Goal: Task Accomplishment & Management: Manage account settings

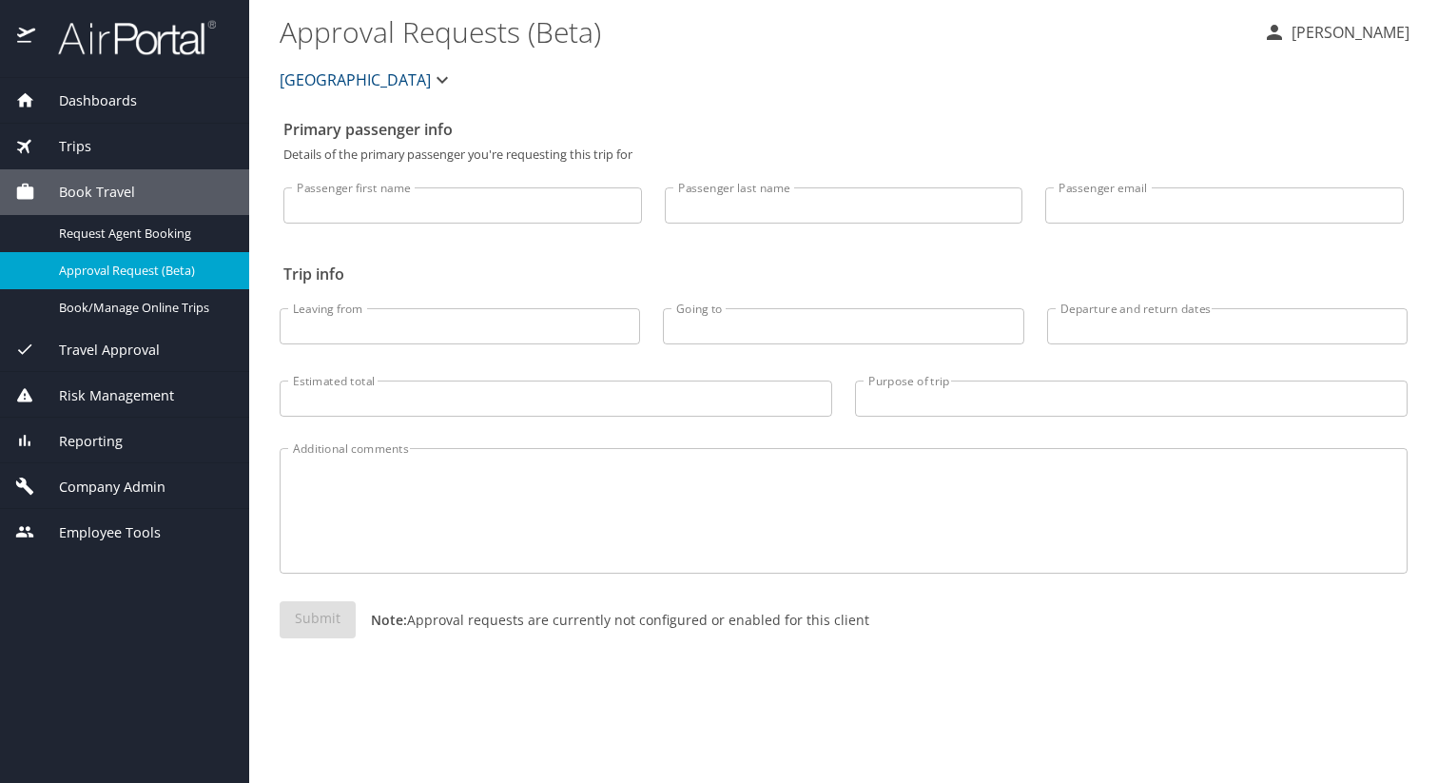
click at [88, 483] on span "Company Admin" at bounding box center [100, 487] width 130 height 21
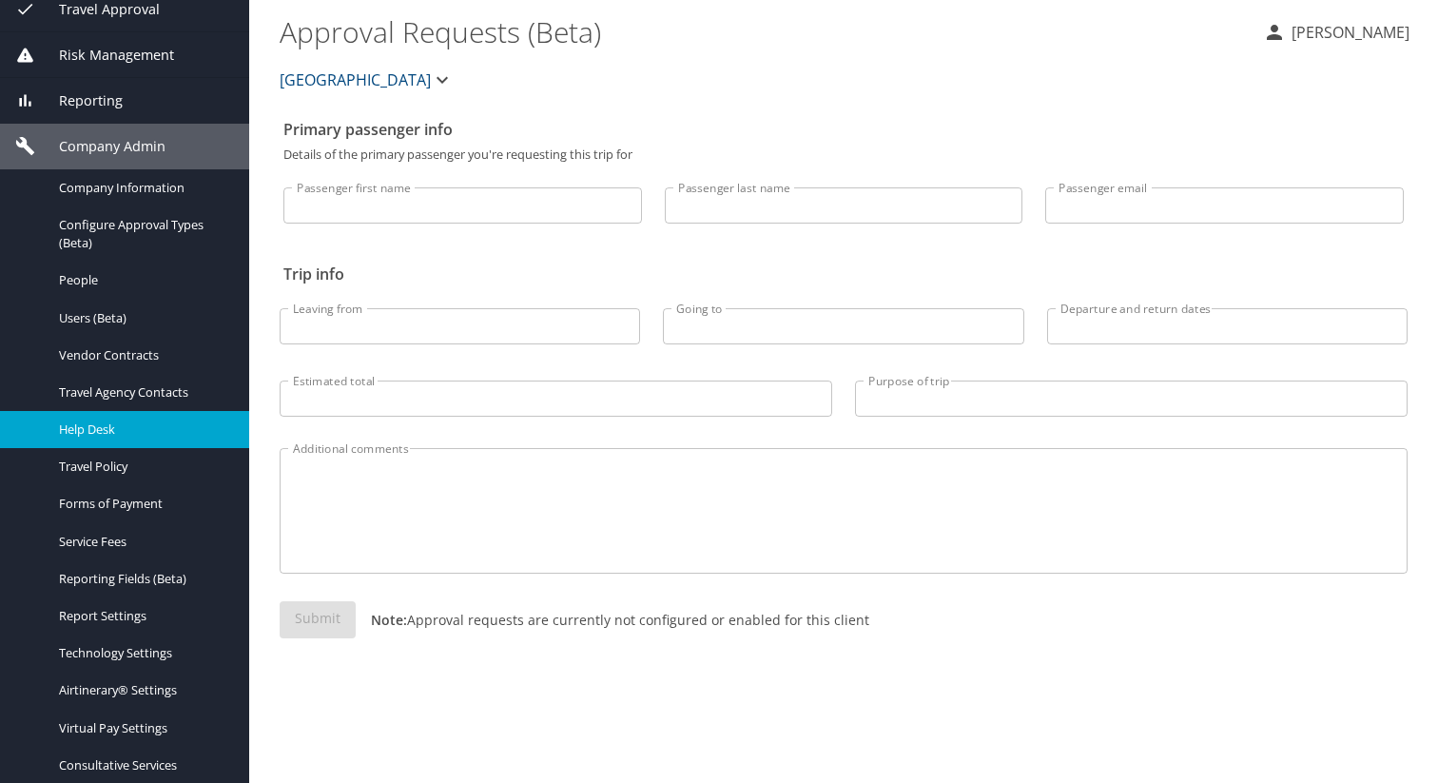
scroll to position [224, 0]
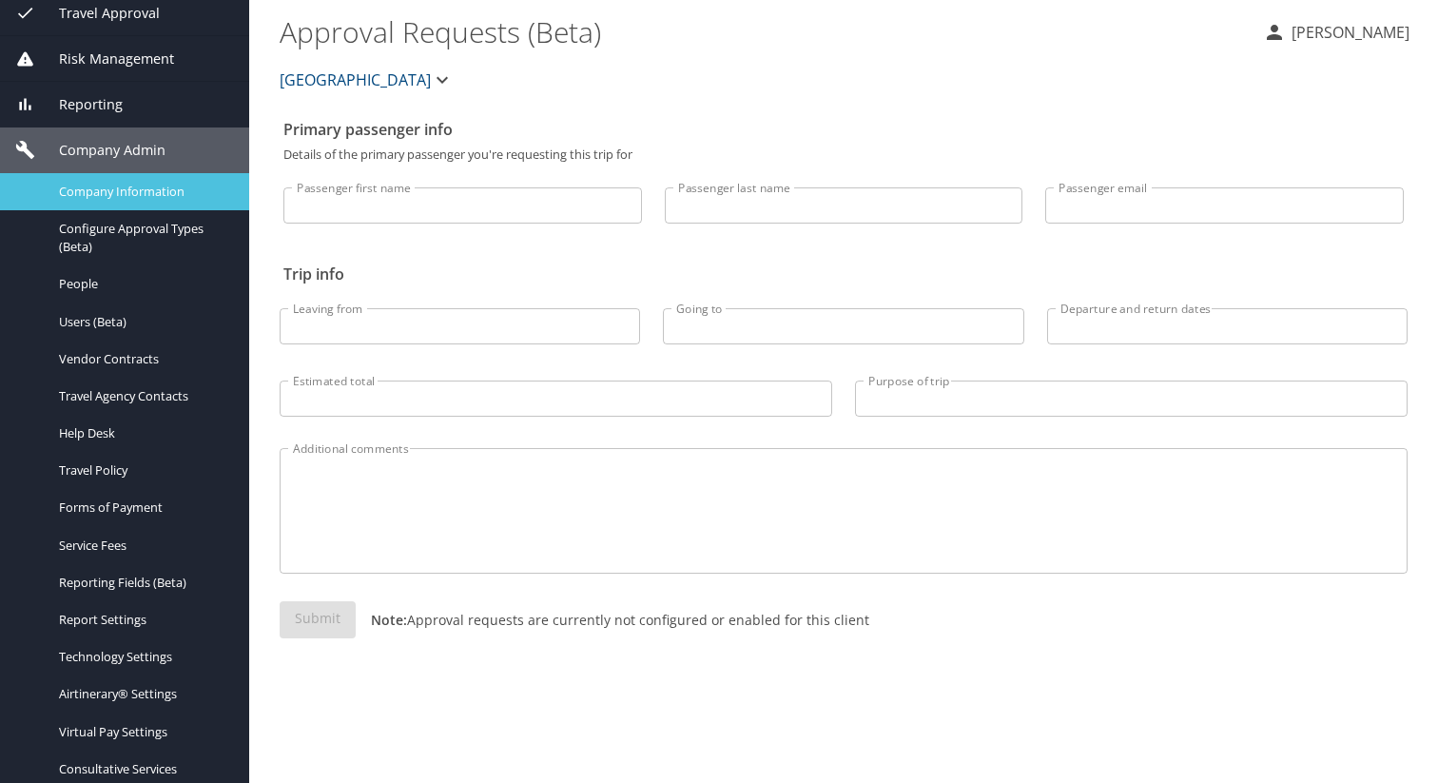
click at [153, 193] on span "Company Information" at bounding box center [142, 192] width 167 height 18
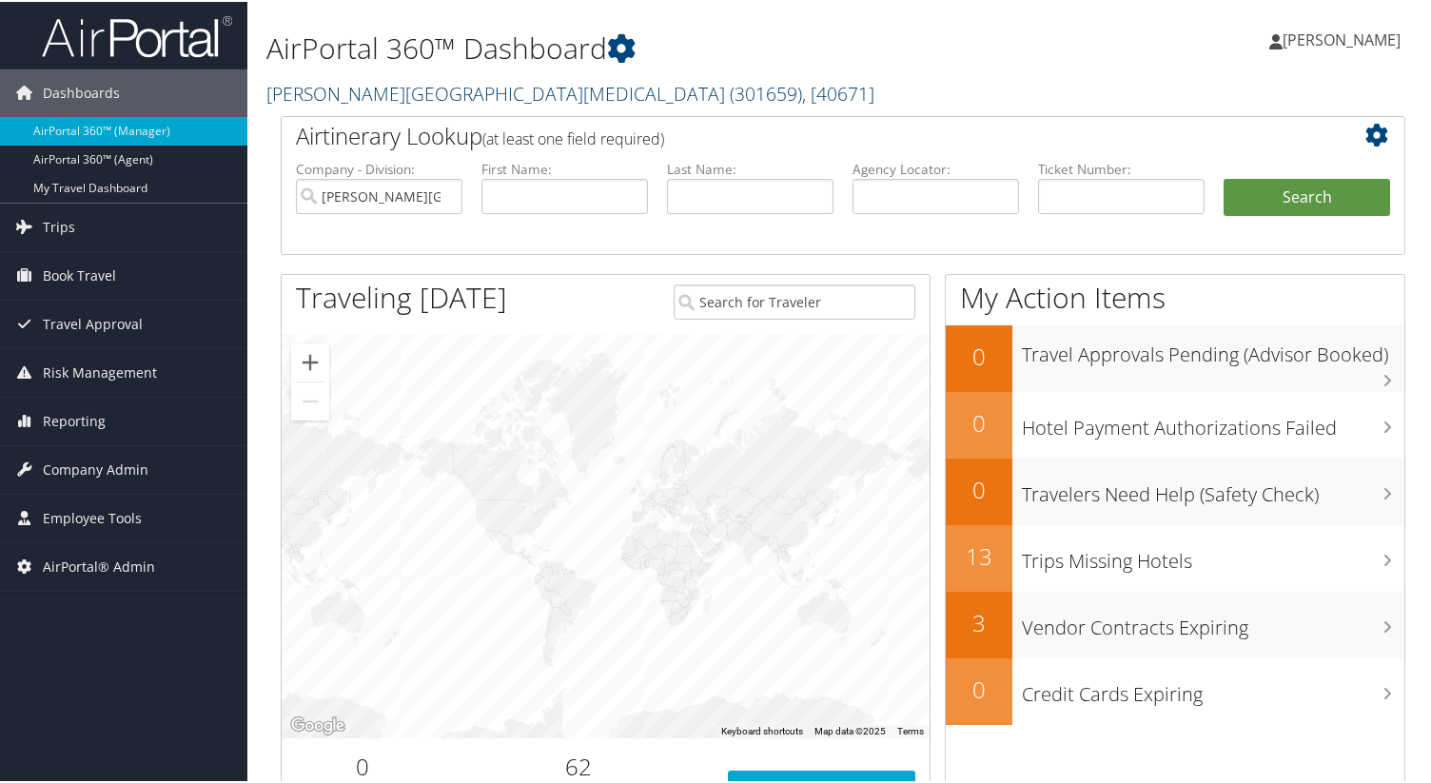
click at [321, 94] on link "Fred Hutchinson Cancer Center ( 301659 ) , [ 40671 ]" at bounding box center [570, 92] width 608 height 26
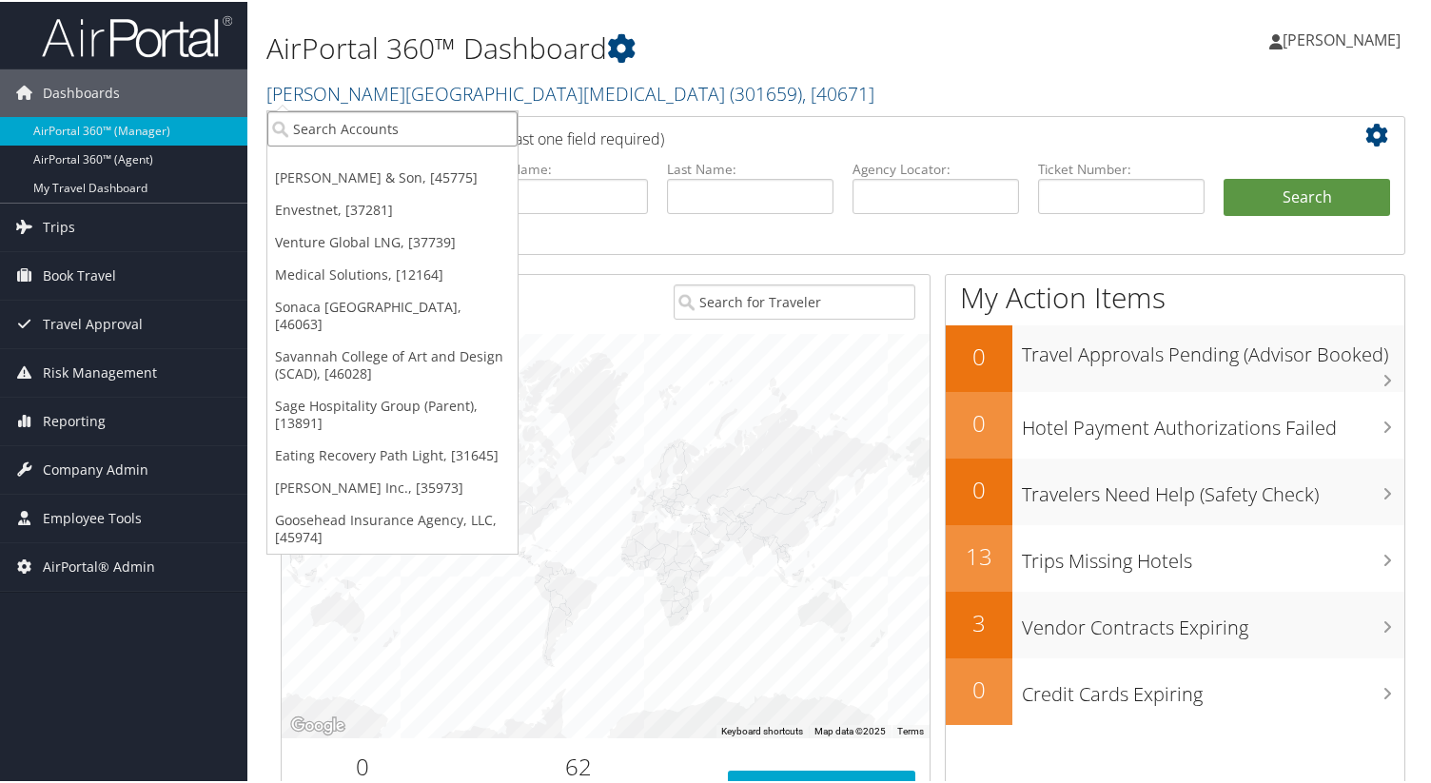
click at [336, 136] on input "search" at bounding box center [392, 126] width 250 height 35
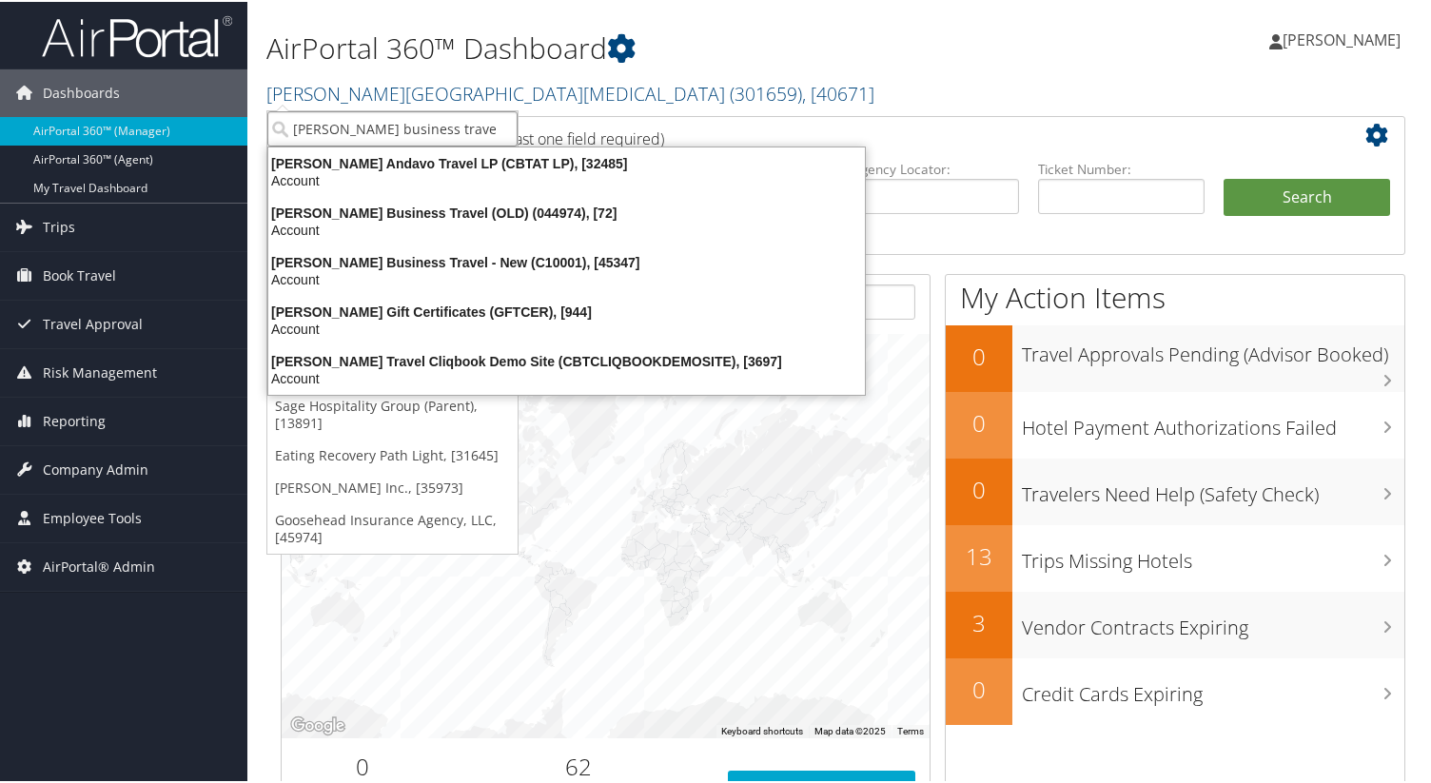
type input "christopherson business travel"
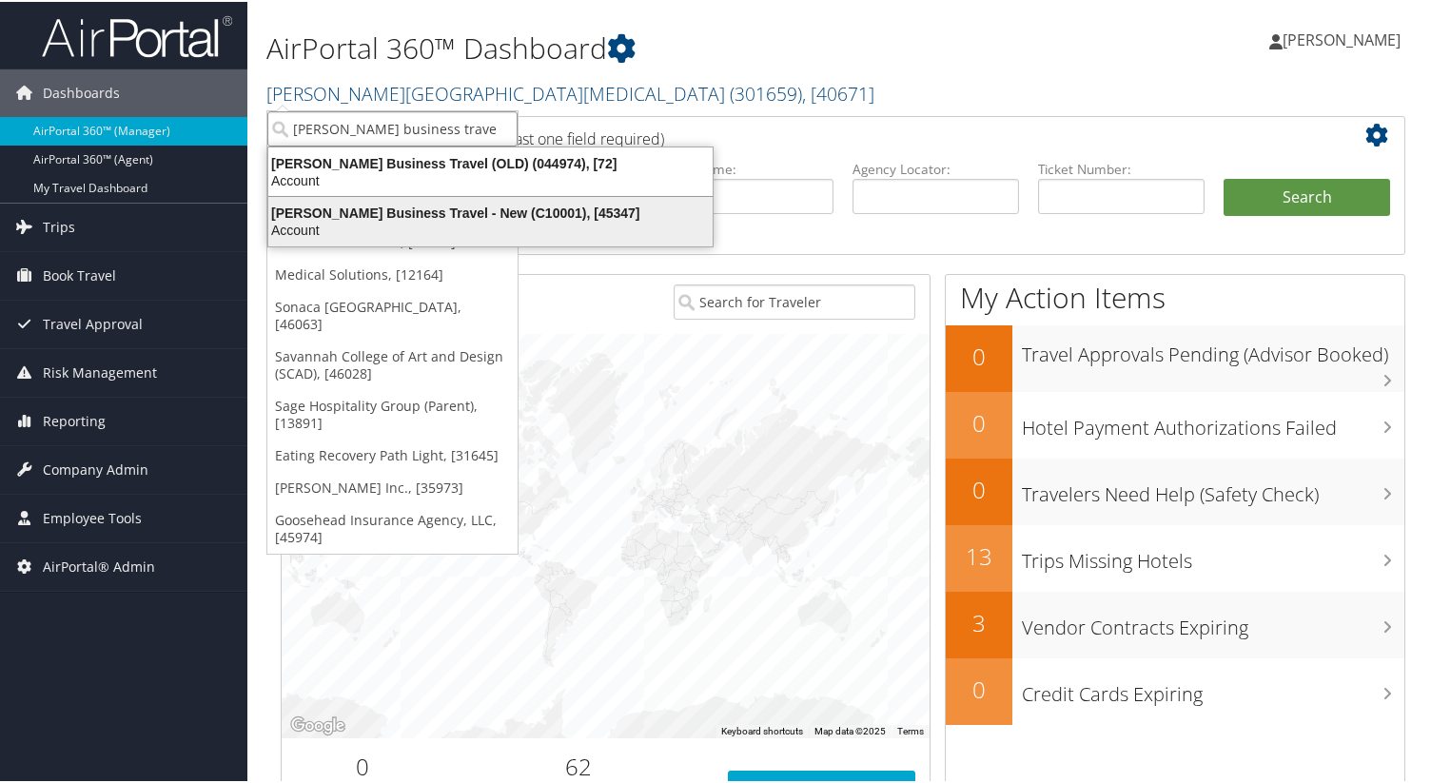
click at [399, 218] on div "Christopherson Business Travel - New (C10001), [45347]" at bounding box center [490, 211] width 467 height 17
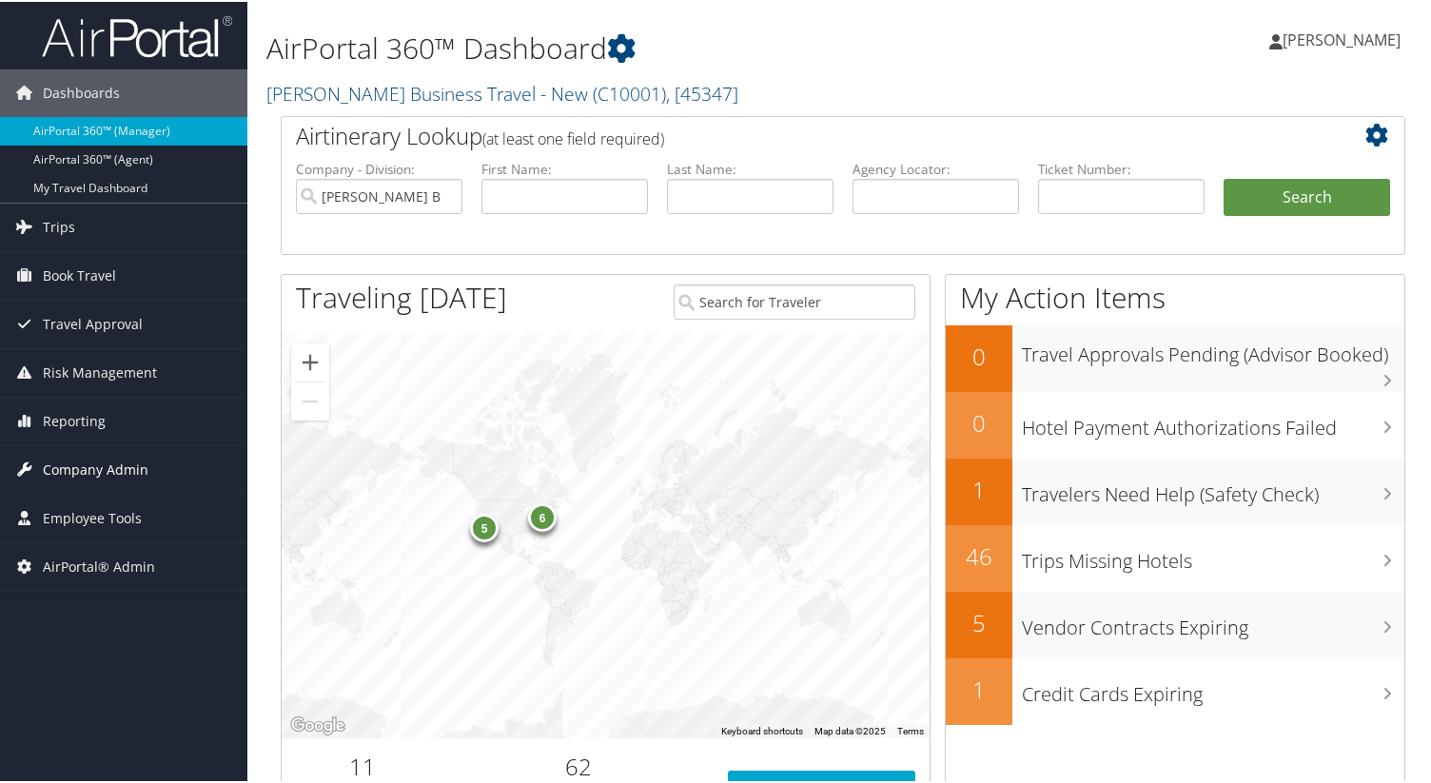
click at [69, 468] on span "Company Admin" at bounding box center [96, 468] width 106 height 48
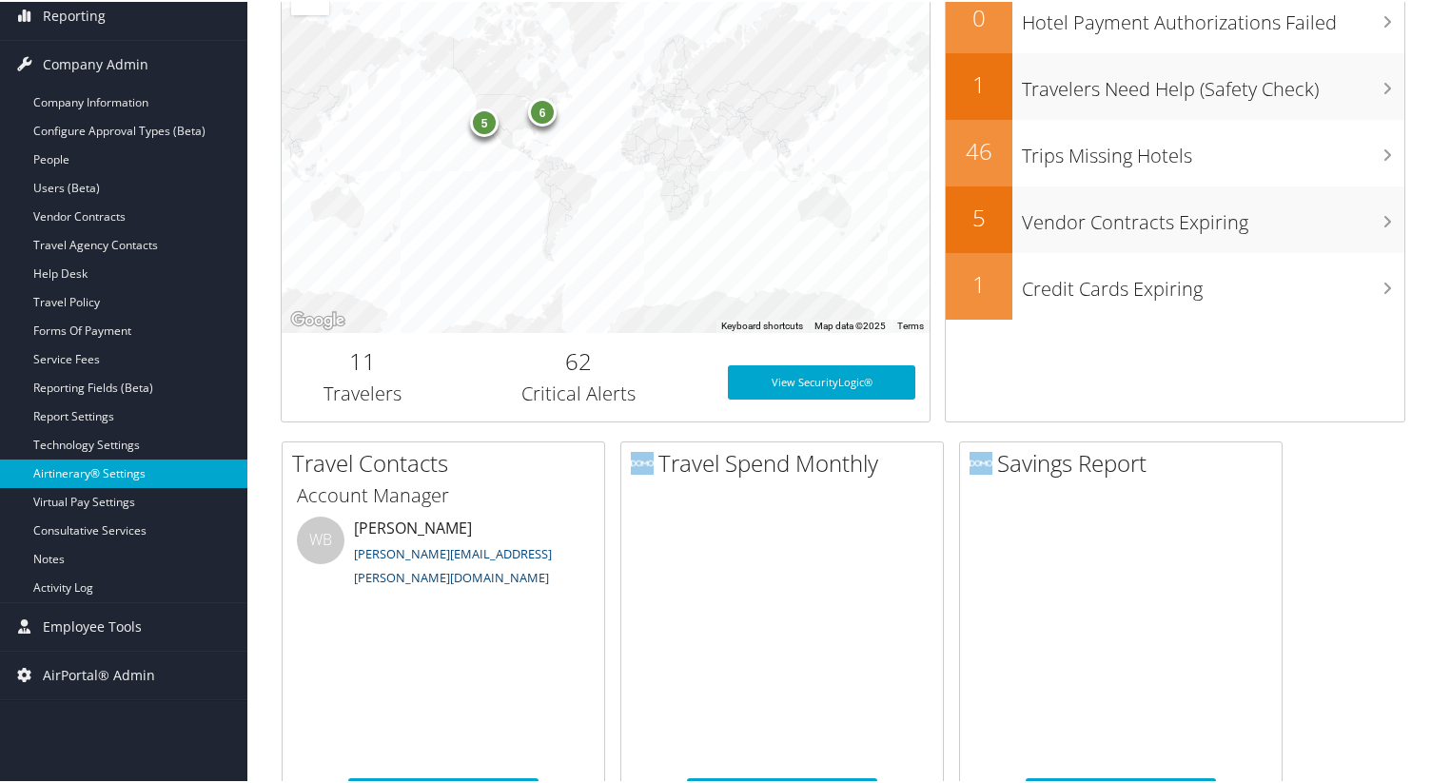
scroll to position [384, 0]
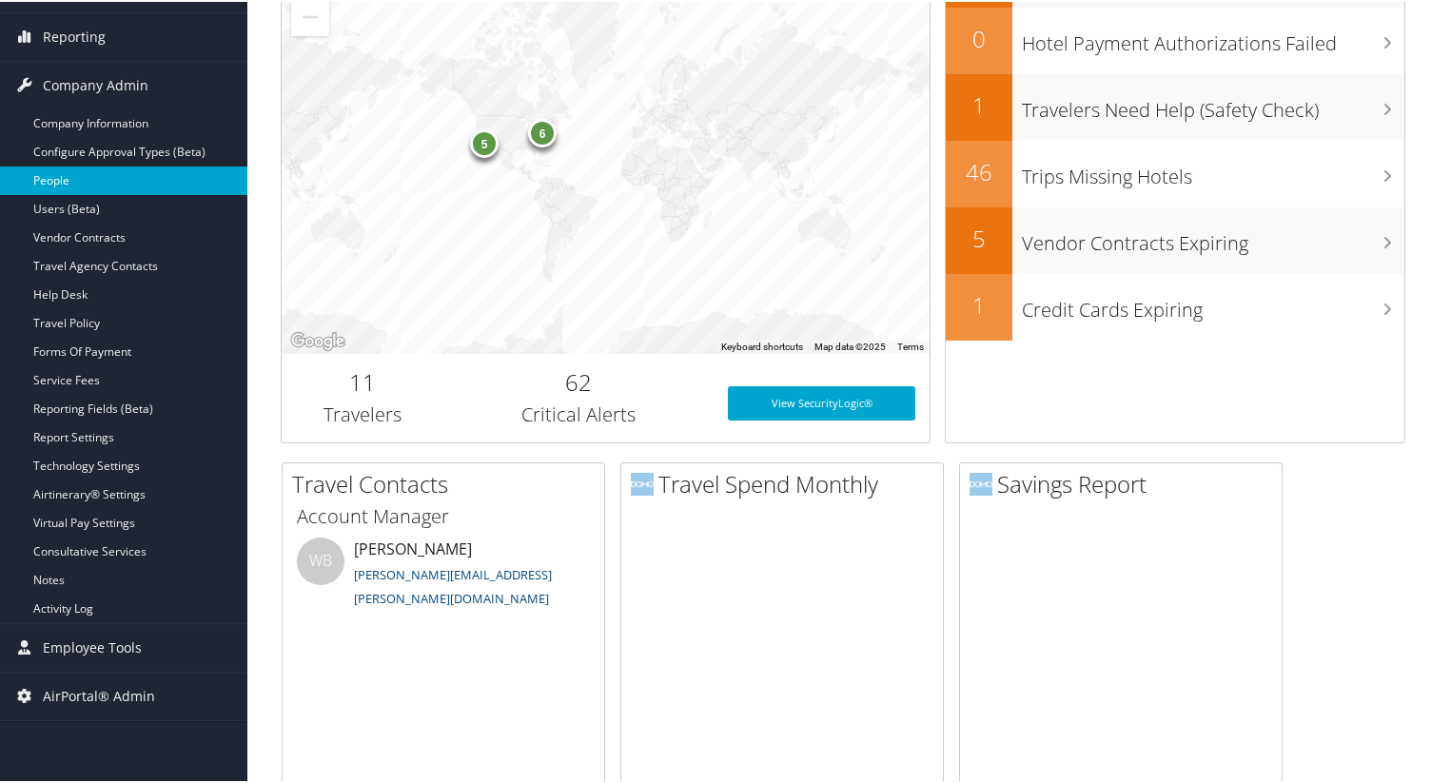
click at [148, 185] on link "People" at bounding box center [123, 179] width 247 height 29
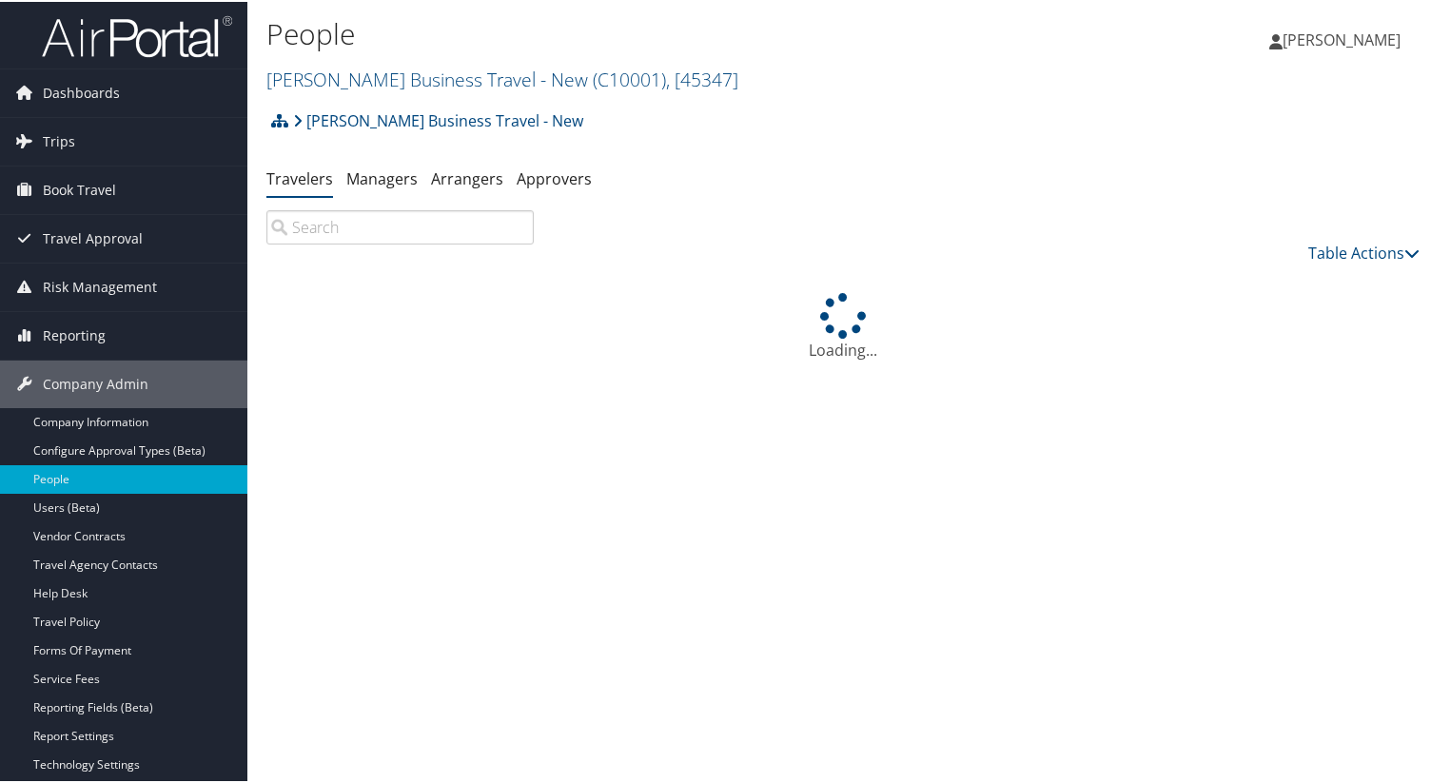
click at [376, 230] on input "search" at bounding box center [399, 225] width 267 height 34
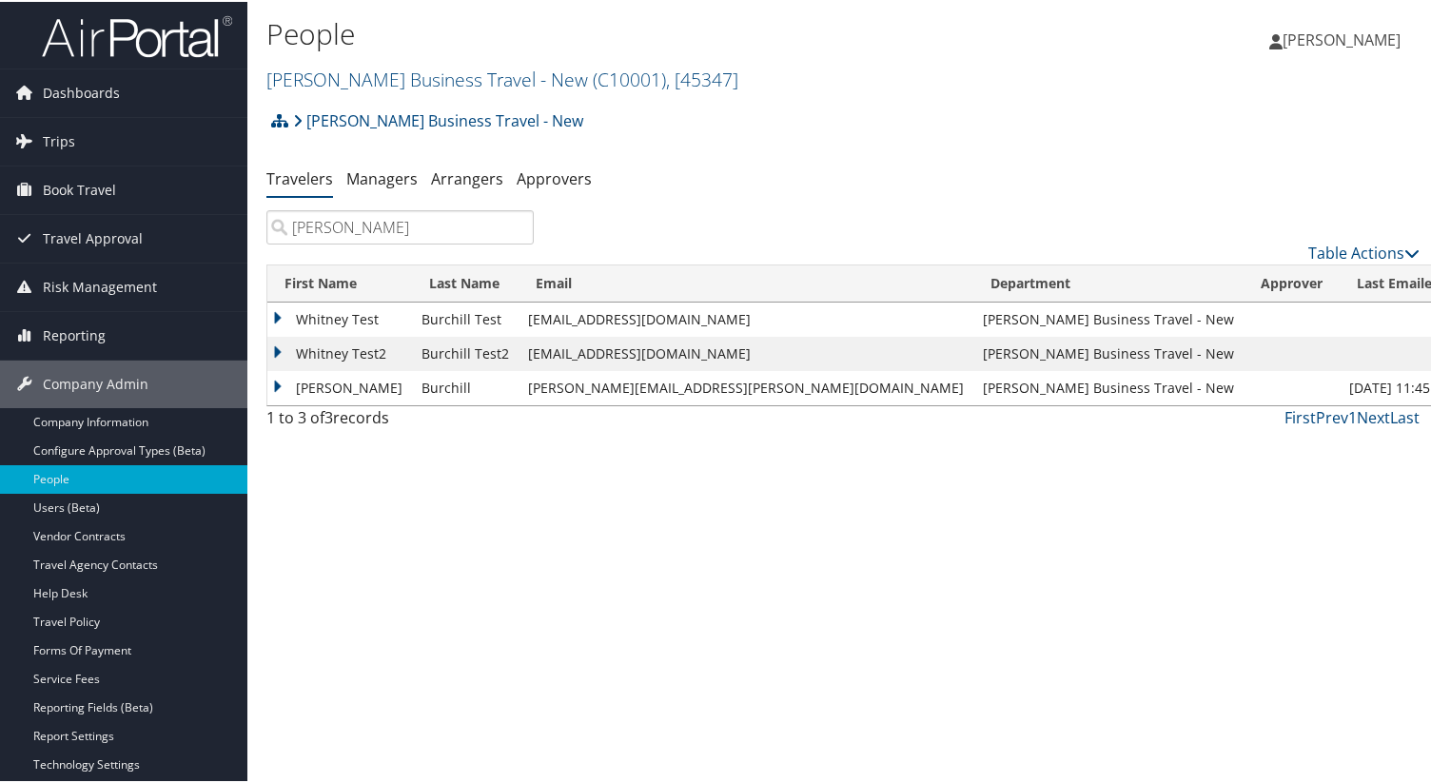
type input "whitney burchill"
click at [267, 386] on td "Whitney" at bounding box center [339, 386] width 145 height 34
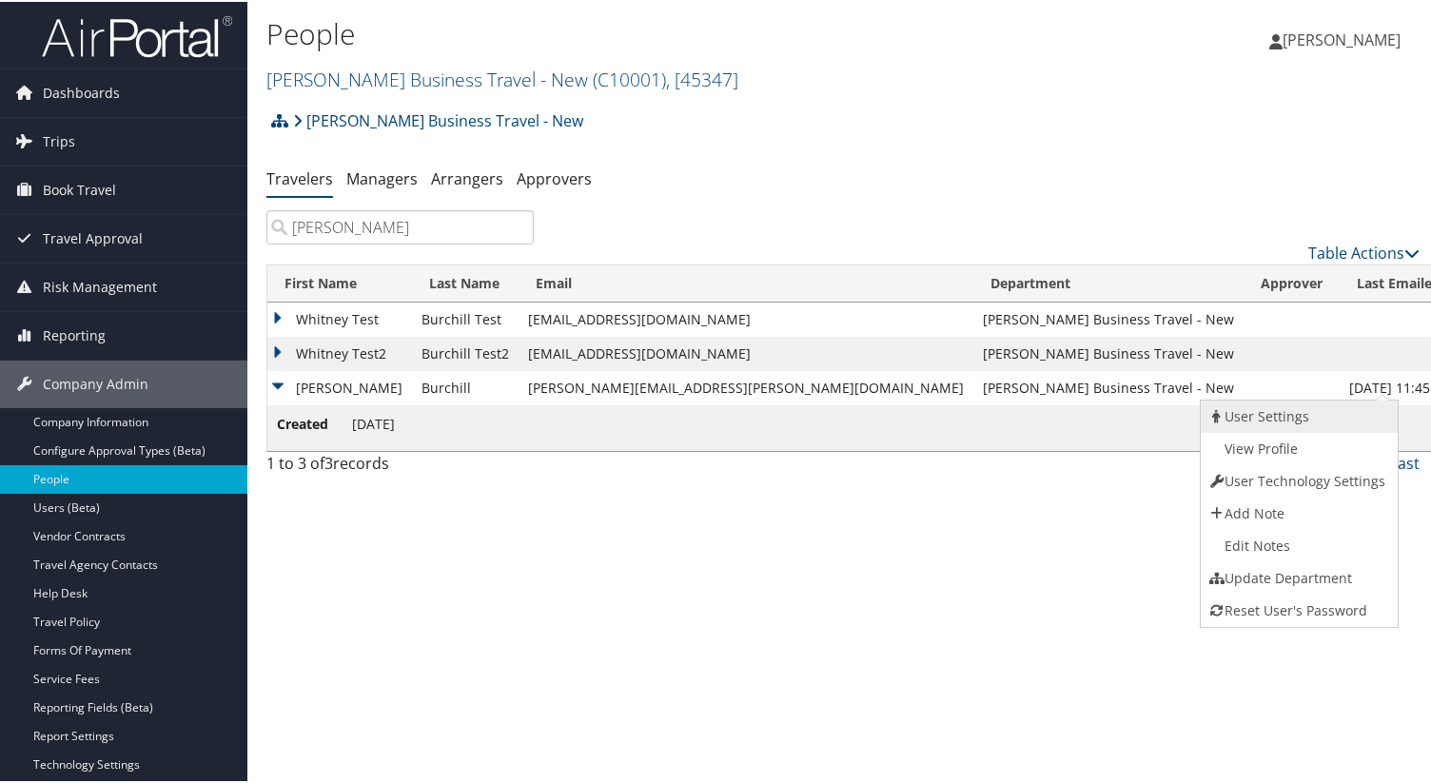
click at [1347, 413] on link "User Settings" at bounding box center [1296, 415] width 193 height 32
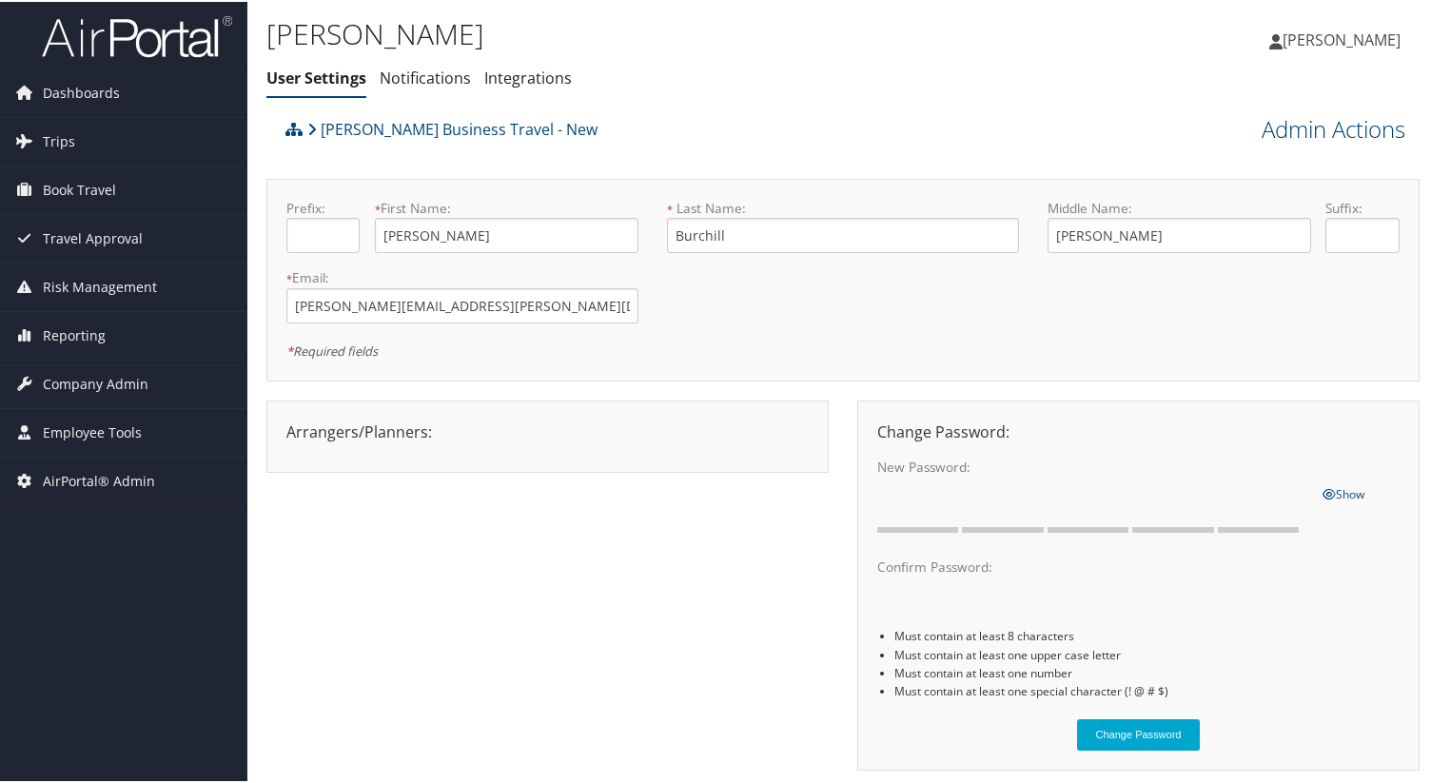
click at [1346, 141] on link "Admin Actions" at bounding box center [1333, 127] width 144 height 32
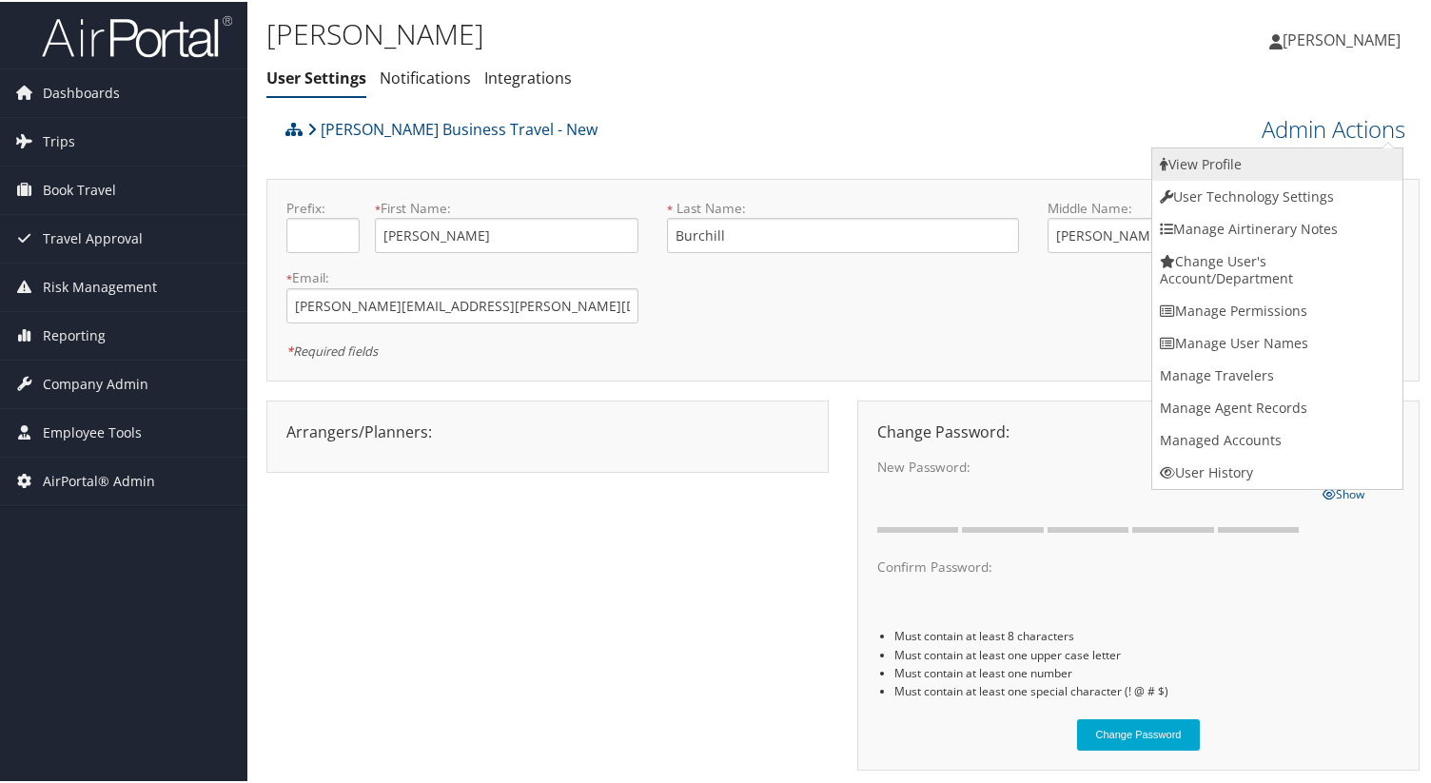
click at [1312, 173] on link "View Profile" at bounding box center [1277, 162] width 250 height 32
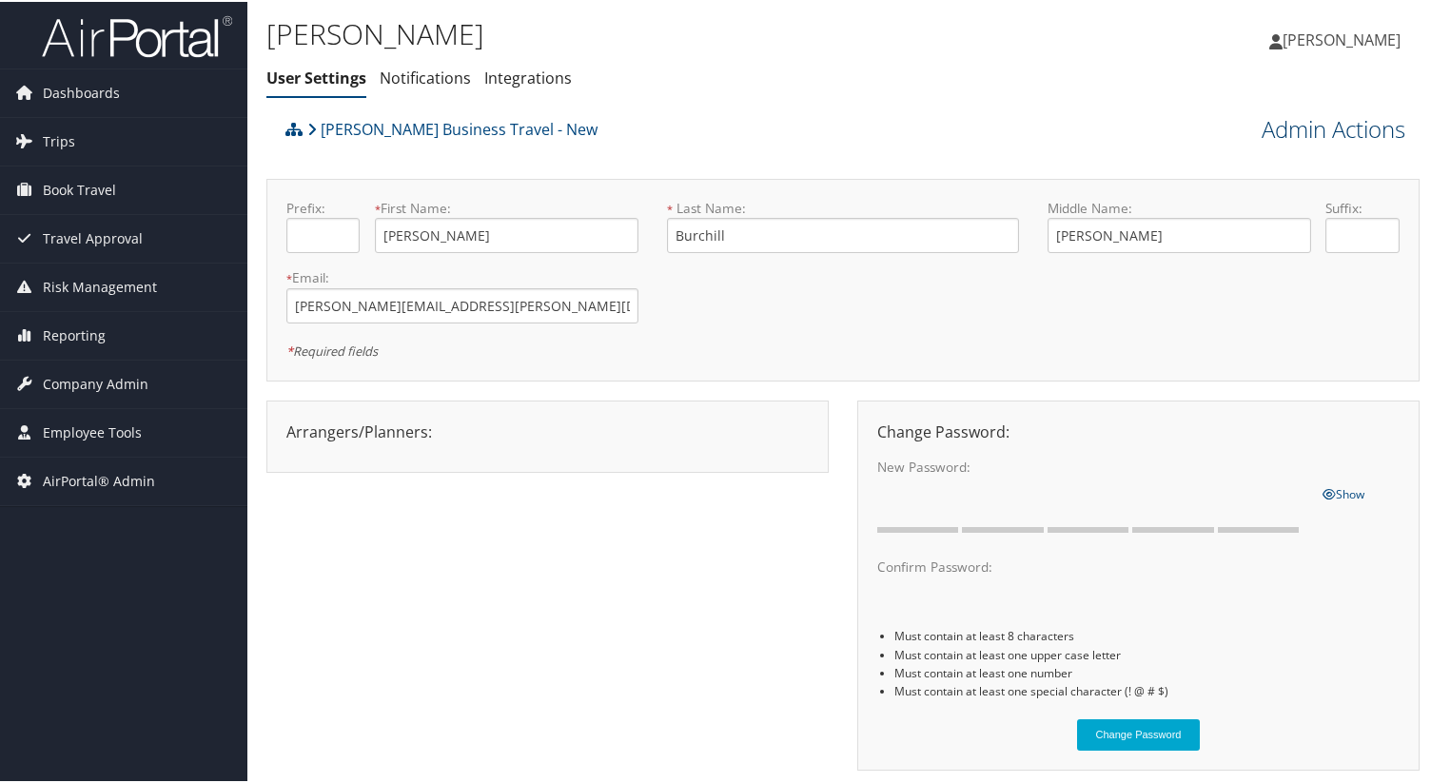
click at [1322, 127] on link "Admin Actions" at bounding box center [1333, 127] width 144 height 32
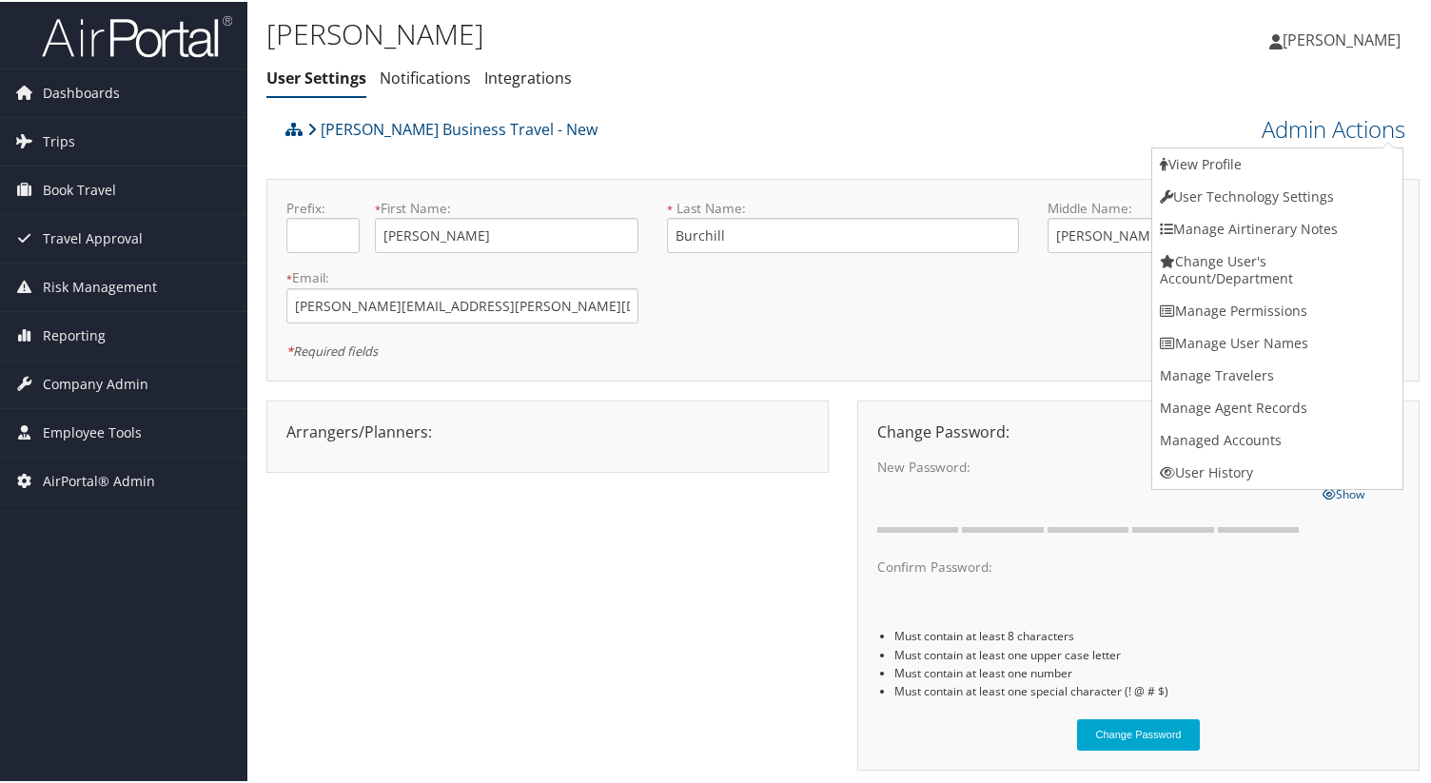
click at [1013, 125] on div "Christopherson Business Travel - New" at bounding box center [699, 133] width 836 height 51
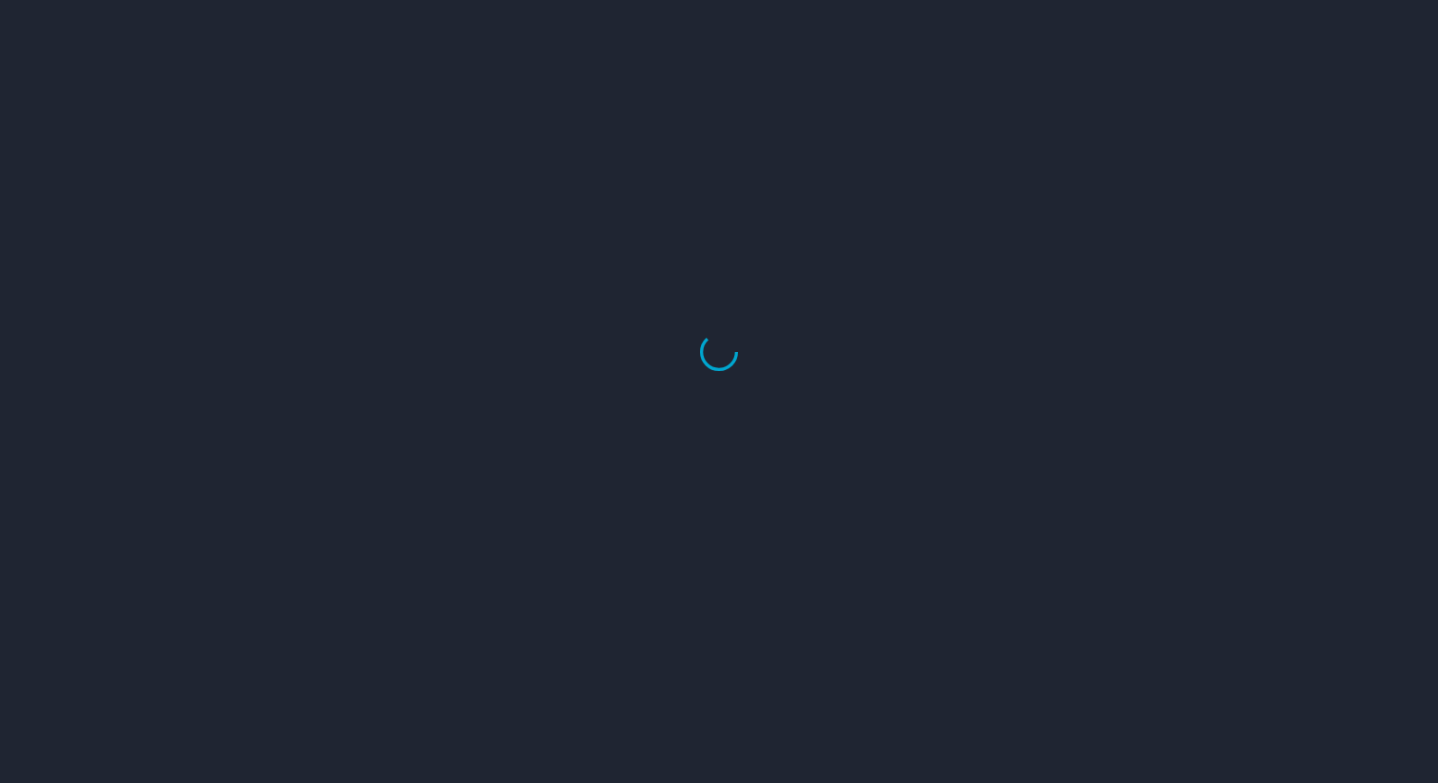
select select "US"
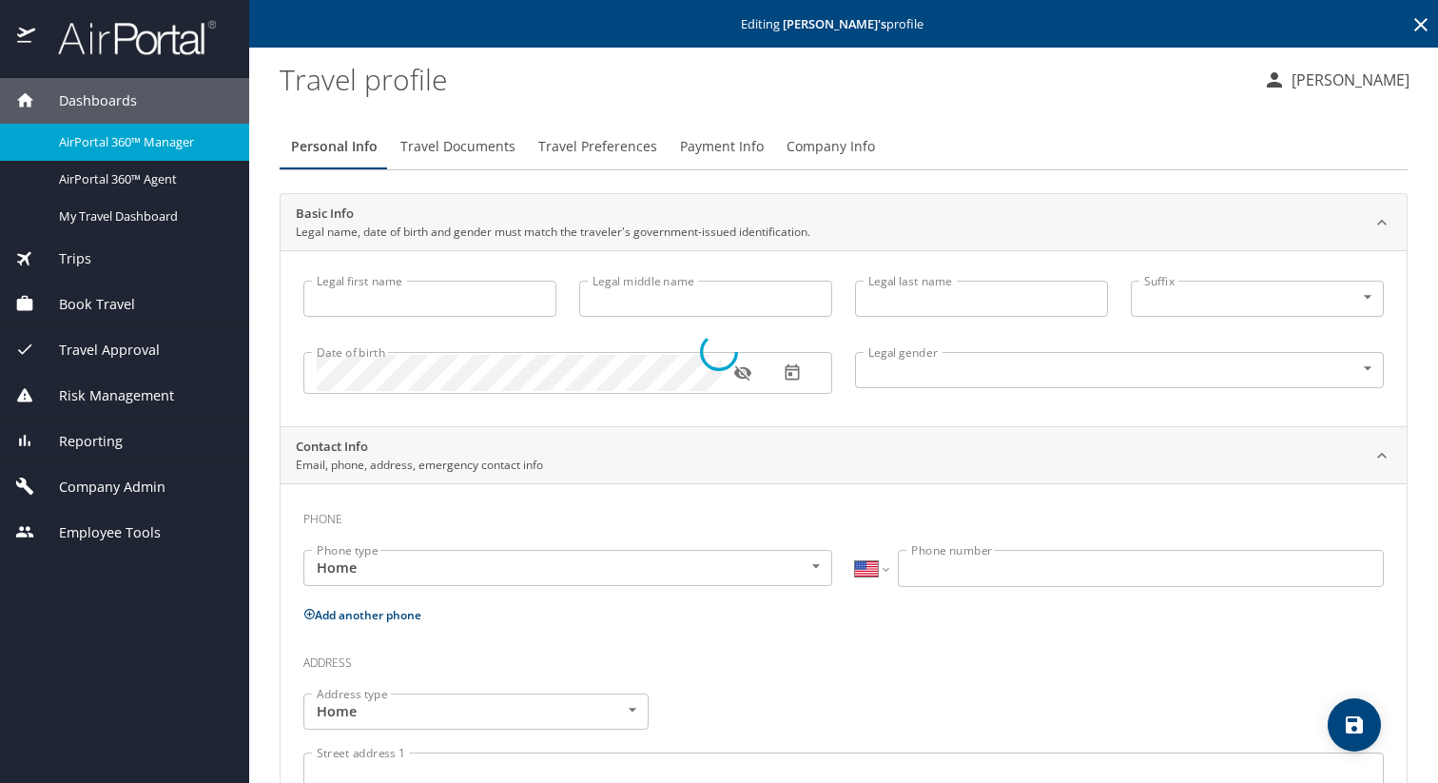
type input "Whitney"
type input "Elaine"
type input "Burchill"
type input "Female"
type input "Larry"
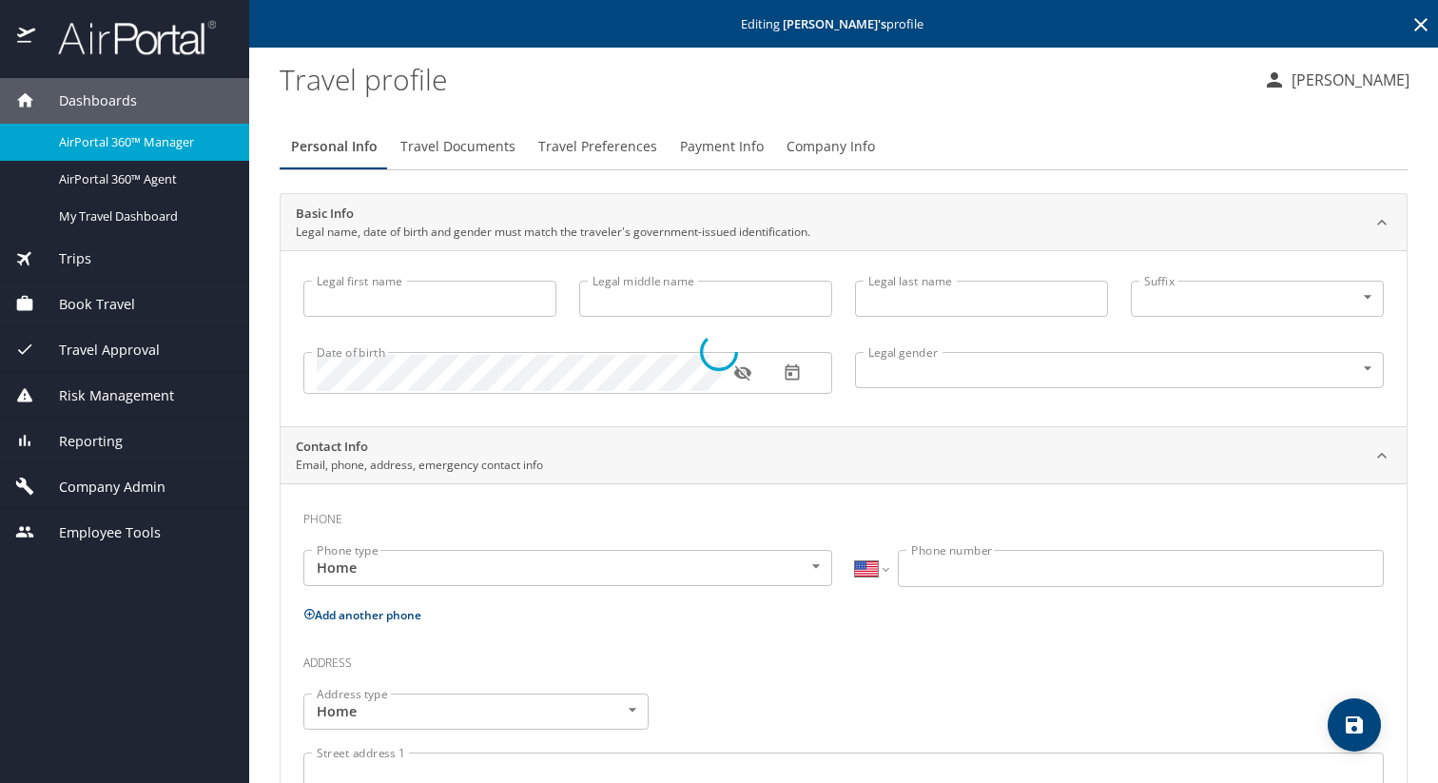
type input "Burchill"
type input "(714) 931-3588"
select select "US"
